Goal: Obtain resource: Download file/media

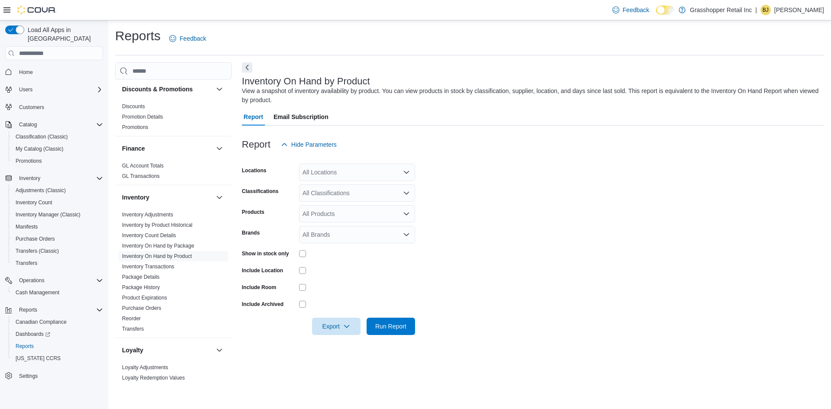
scroll to position [216, 0]
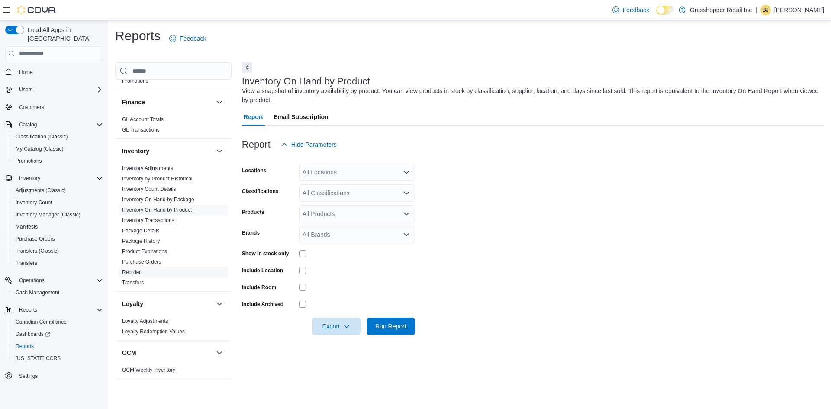
click at [135, 272] on link "Reorder" at bounding box center [131, 272] width 19 height 6
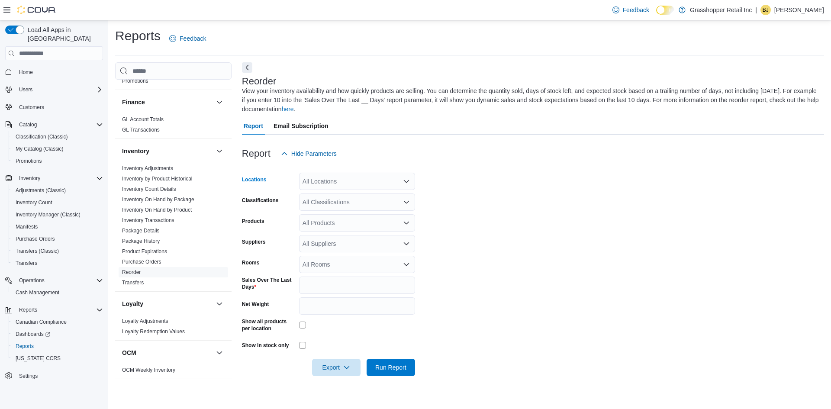
click at [405, 181] on icon "Open list of options" at bounding box center [406, 181] width 5 height 3
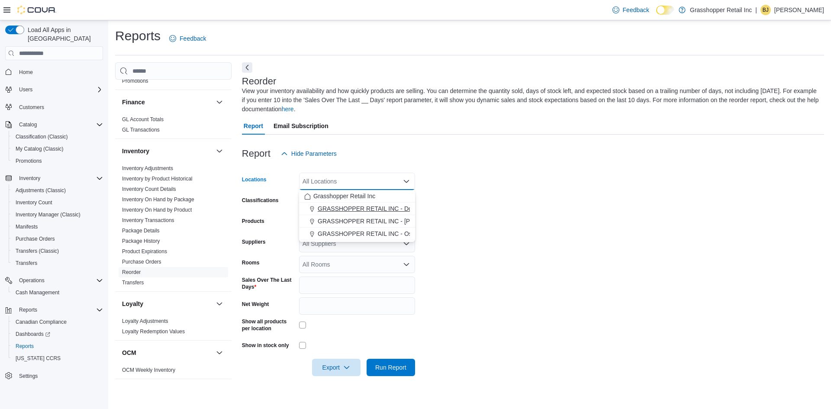
click at [403, 208] on span "GRASSHOPPER RETAIL INC - Downtown" at bounding box center [375, 208] width 115 height 9
click at [475, 203] on form "Locations GRASSHOPPER RETAIL INC - Downtown Combo box. Selected. GRASSHOPPER RE…" at bounding box center [533, 269] width 582 height 214
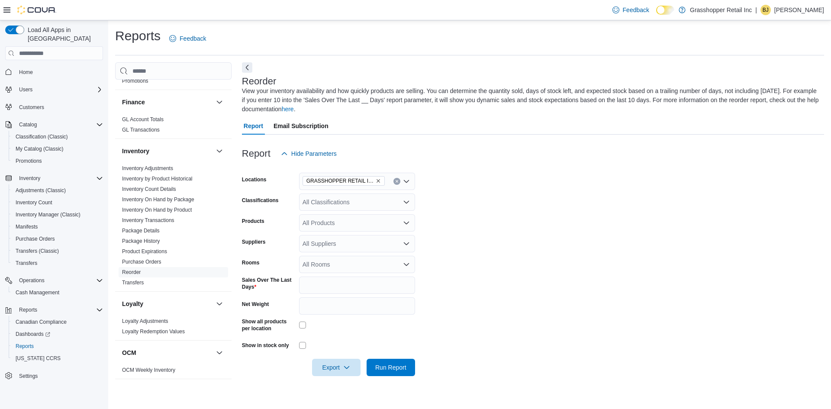
click at [322, 247] on div "All Suppliers" at bounding box center [357, 243] width 116 height 17
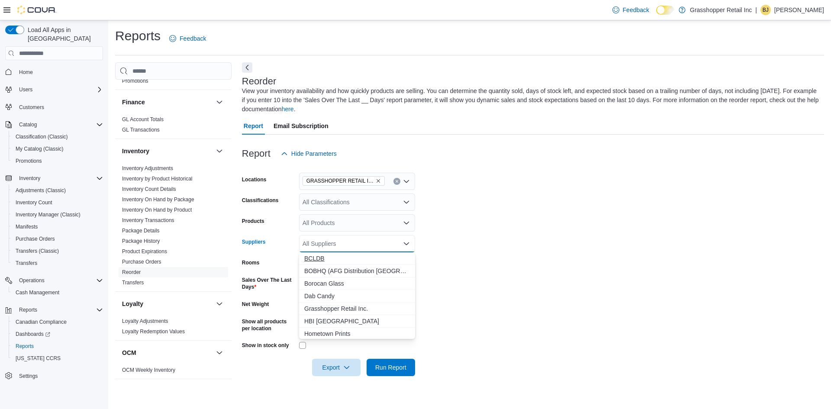
click at [320, 259] on span "BCLDB" at bounding box center [357, 258] width 106 height 9
click at [475, 246] on form "Locations GRASSHOPPER RETAIL INC - Downtown Classifications All Classifications…" at bounding box center [533, 269] width 582 height 214
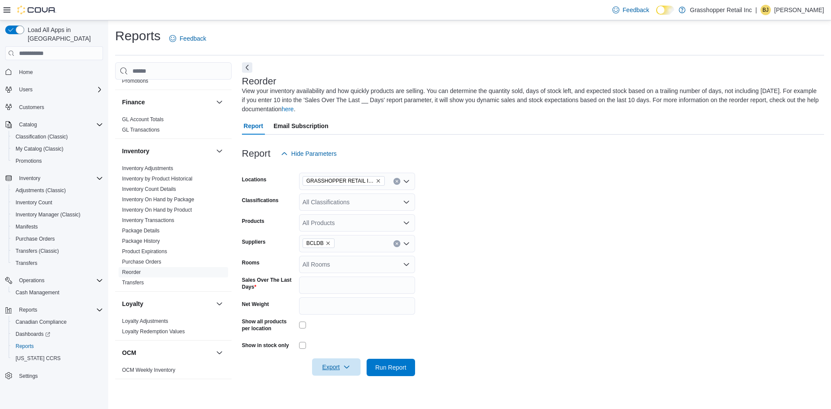
click at [329, 367] on span "Export" at bounding box center [336, 366] width 38 height 17
click at [329, 318] on span "Export to Excel" at bounding box center [337, 315] width 39 height 7
